Goal: Transaction & Acquisition: Obtain resource

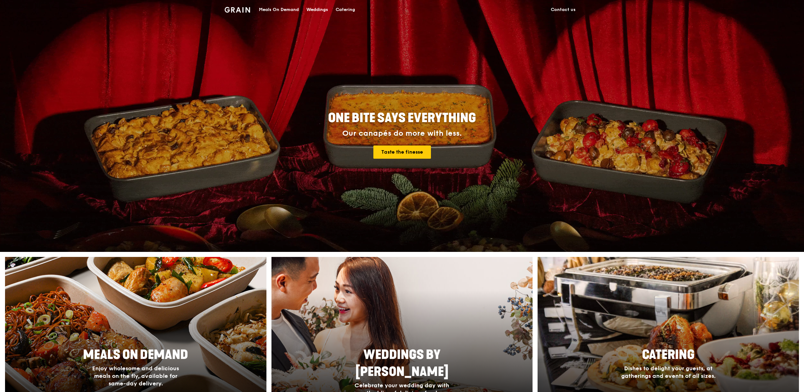
click at [342, 11] on div "Catering" at bounding box center [346, 9] width 20 height 19
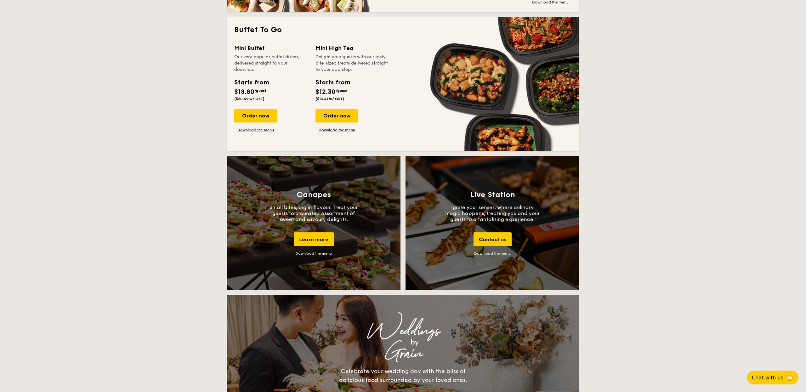
scroll to position [570, 0]
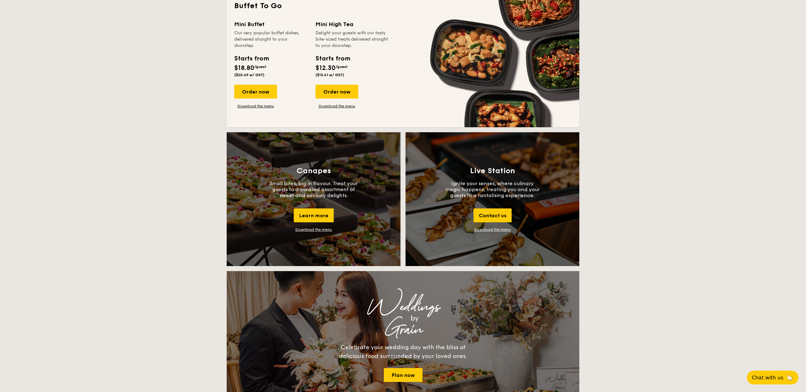
click at [313, 231] on div "Download the menu" at bounding box center [313, 229] width 37 height 4
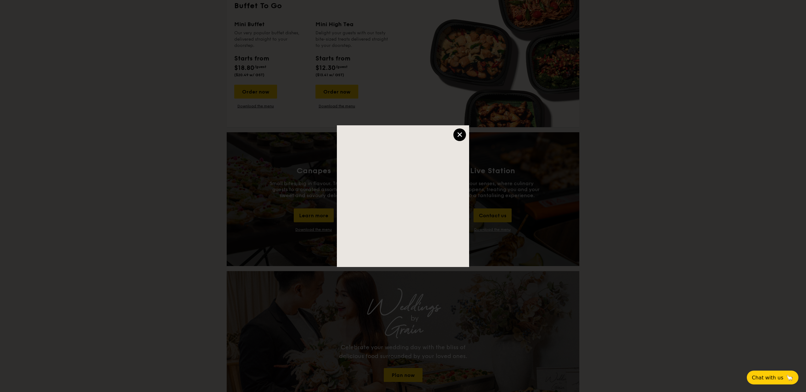
click at [463, 138] on div "×" at bounding box center [459, 134] width 13 height 13
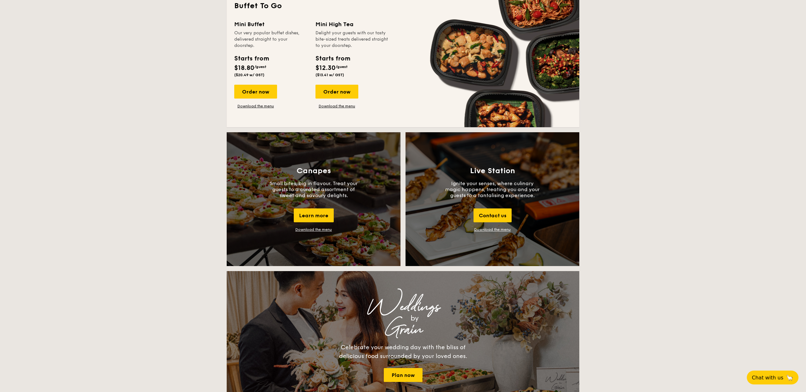
click at [487, 232] on div "Live Station Ignite your senses, where culinary magic happens, treating you and…" at bounding box center [492, 199] width 174 height 134
click at [487, 230] on link "Download the menu" at bounding box center [492, 229] width 37 height 4
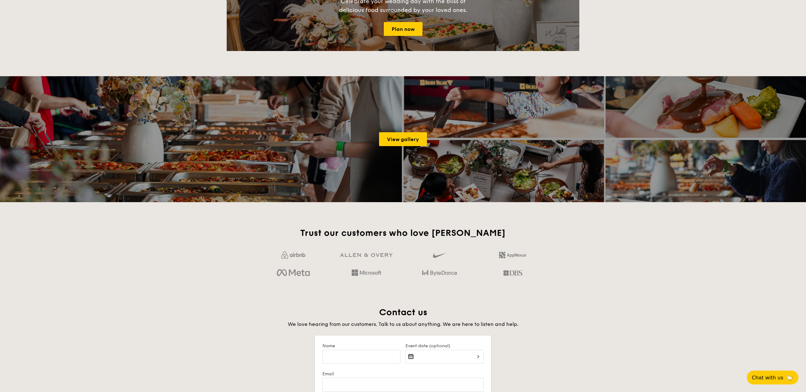
scroll to position [962, 0]
